Goal: Contribute content

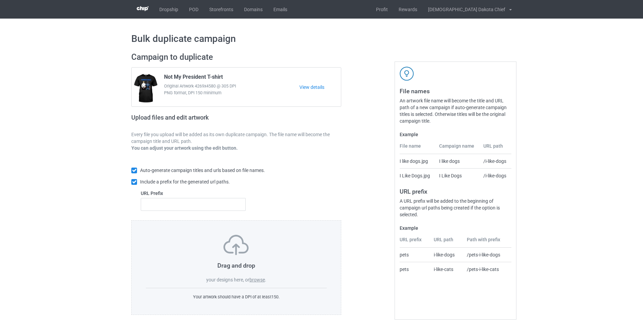
click at [257, 280] on label "browse" at bounding box center [258, 279] width 16 height 5
click at [0, 0] on input "browse" at bounding box center [0, 0] width 0 height 0
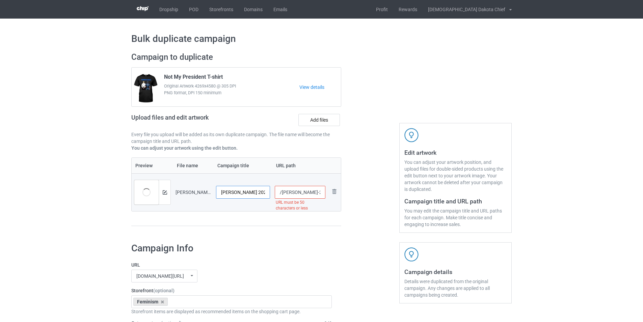
click at [244, 190] on input "[PERSON_NAME] 2025 in Prison T-Shirt Political Prisoner Raglan Baseball Tee" at bounding box center [243, 192] width 54 height 13
paste input "2025 in Prison T-Shirt Political Prisoner"
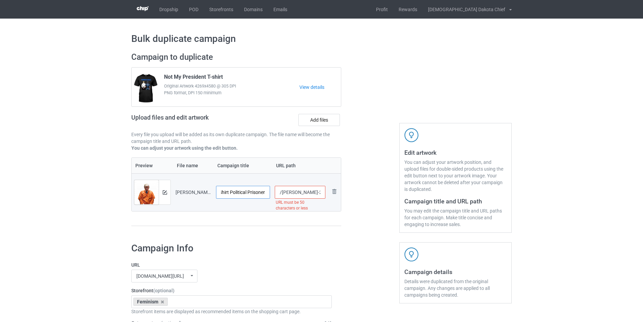
type input "2025 in Prison T-Shirt Political Prisoner"
drag, startPoint x: 306, startPoint y: 194, endPoint x: 322, endPoint y: 196, distance: 16.0
click at [322, 196] on input "/[PERSON_NAME]-2025-in-prison-t-shirt-political-prisoner-raglan-baseball-tee" at bounding box center [300, 192] width 51 height 13
click at [294, 193] on input "/[PERSON_NAME]-2025-in-prison-t-shirt-political-prisoner-raglan-baseball-tee" at bounding box center [300, 192] width 51 height 13
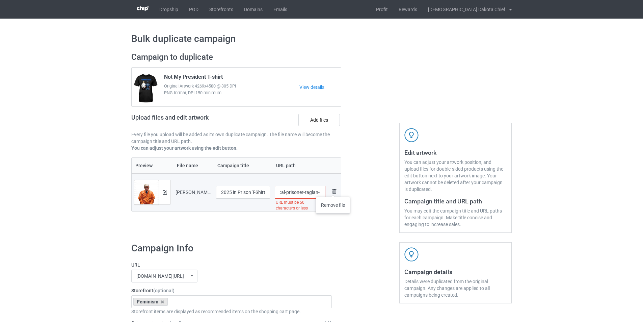
drag, startPoint x: 293, startPoint y: 193, endPoint x: 333, endPoint y: 190, distance: 40.0
click at [333, 190] on tr "Preview and edit artwork [PERSON_NAME] 2025 in Prison T-Shirt Political Prisone…" at bounding box center [236, 192] width 209 height 38
drag, startPoint x: 306, startPoint y: 191, endPoint x: 348, endPoint y: 193, distance: 42.2
click at [348, 193] on div "Campaign to duplicate Not My President T-shirt Original Artwork 4269x4580 @ 305…" at bounding box center [322, 142] width 390 height 190
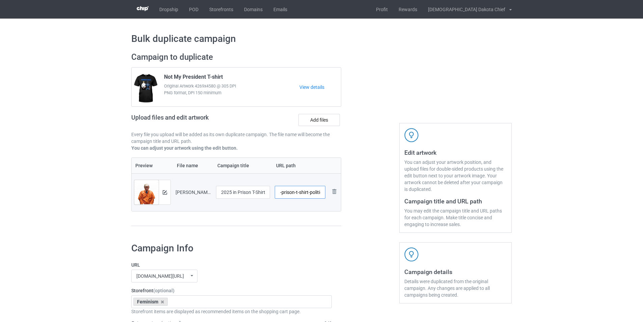
scroll to position [0, 0]
drag, startPoint x: 285, startPoint y: 192, endPoint x: 281, endPoint y: 194, distance: 4.8
click at [281, 194] on input "/[PERSON_NAME]-2025-in-prison-t-shirt-political-prisoner" at bounding box center [300, 192] width 51 height 13
type input "/political-prisoner"
click at [313, 223] on div "Preview File name Campaign title URL path Preview and edit artwork [PERSON_NAME…" at bounding box center [236, 191] width 210 height 69
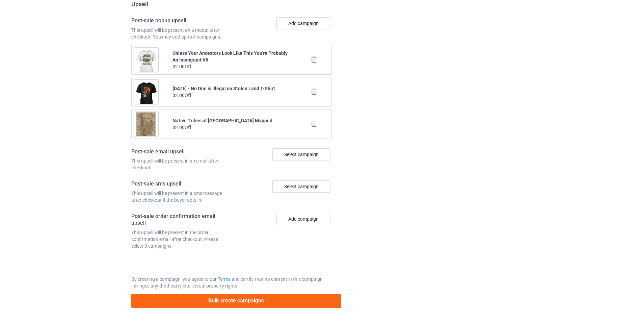
scroll to position [644, 0]
click at [241, 307] on button "Bulk create campaigns" at bounding box center [236, 301] width 210 height 14
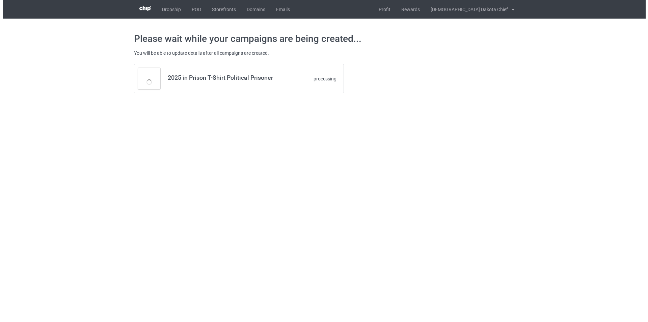
scroll to position [0, 0]
click at [243, 302] on body "Dropship POD Storefronts Domains Emails Profit Rewards [DEMOGRAPHIC_DATA] Dakot…" at bounding box center [324, 161] width 648 height 322
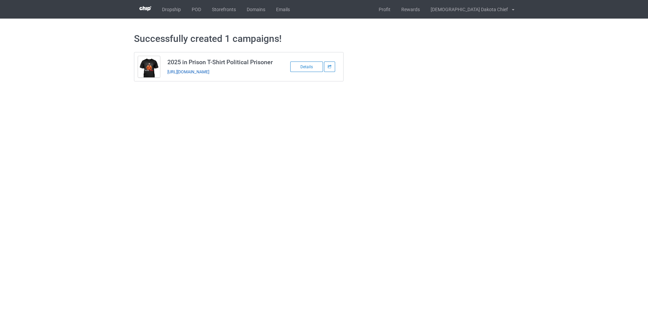
click at [209, 74] on link "[URL][DOMAIN_NAME]" at bounding box center [188, 71] width 42 height 5
click at [189, 8] on link "POD" at bounding box center [196, 9] width 20 height 19
